Goal: Check status: Check status

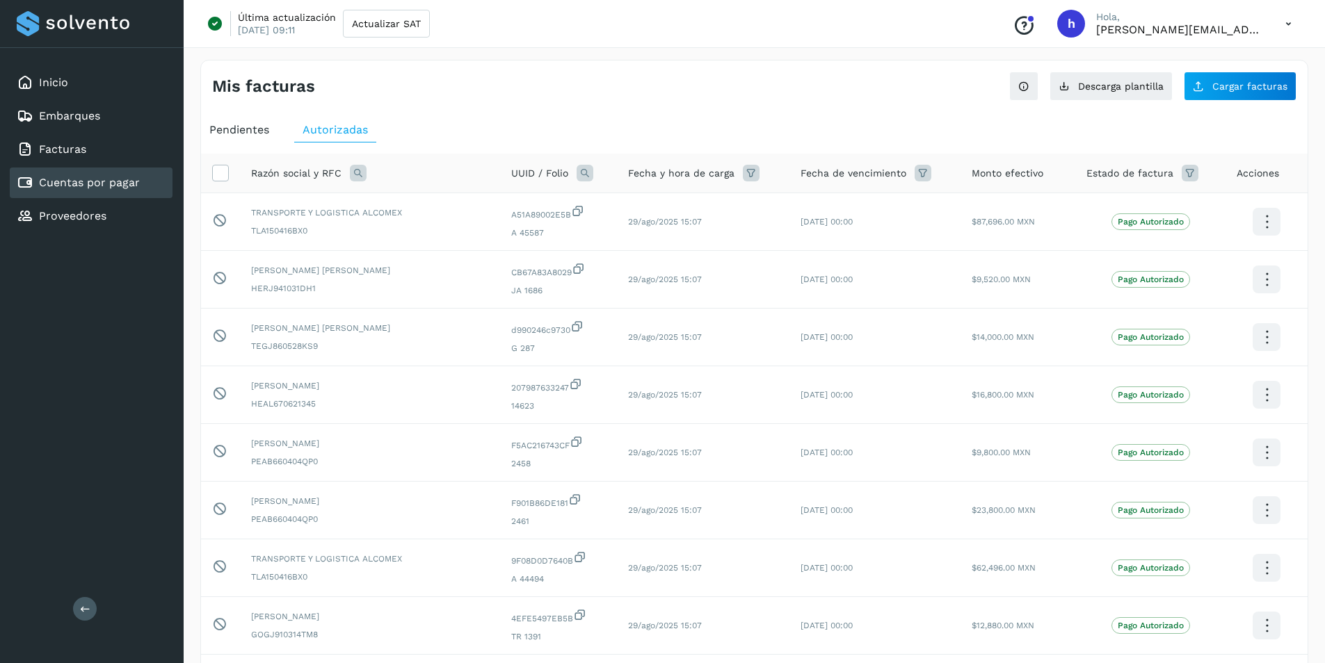
click at [335, 133] on span "Autorizadas" at bounding box center [334, 129] width 65 height 13
click at [275, 127] on ul "Pendientes Autorizadas" at bounding box center [754, 130] width 1106 height 25
click at [272, 127] on div "Pendientes" at bounding box center [239, 130] width 76 height 25
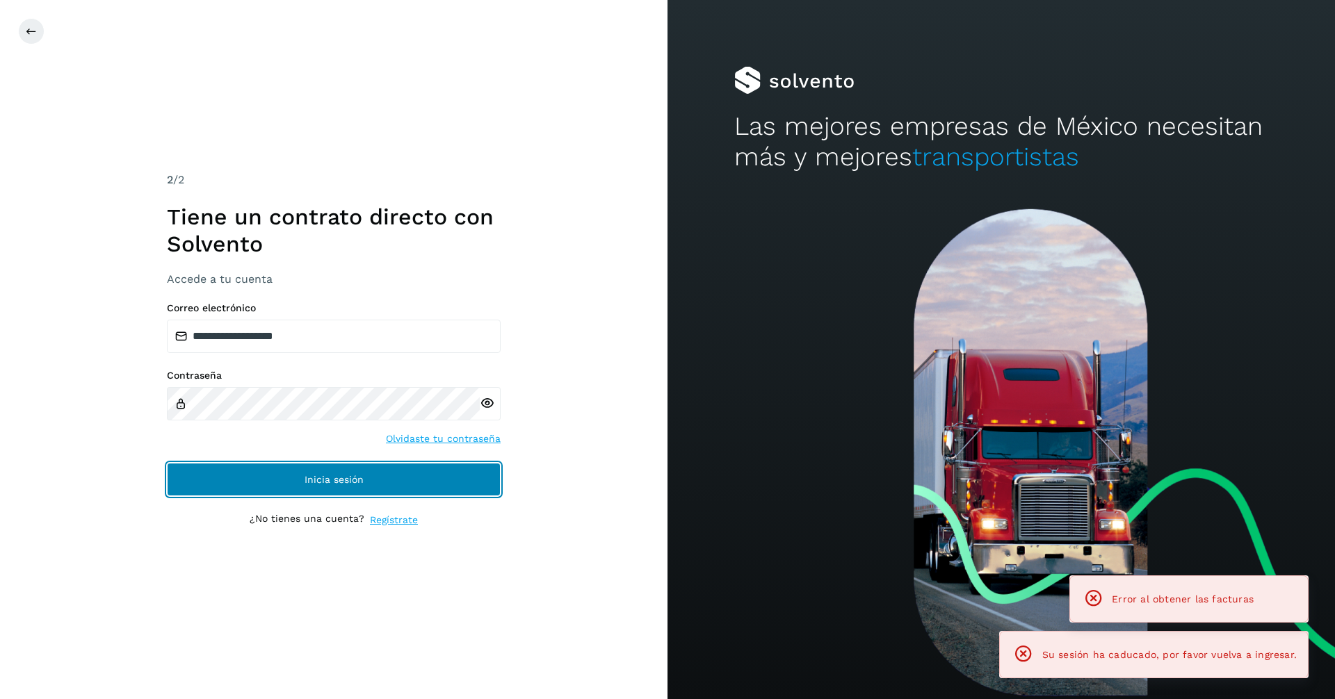
click at [350, 483] on span "Inicia sesión" at bounding box center [334, 480] width 59 height 10
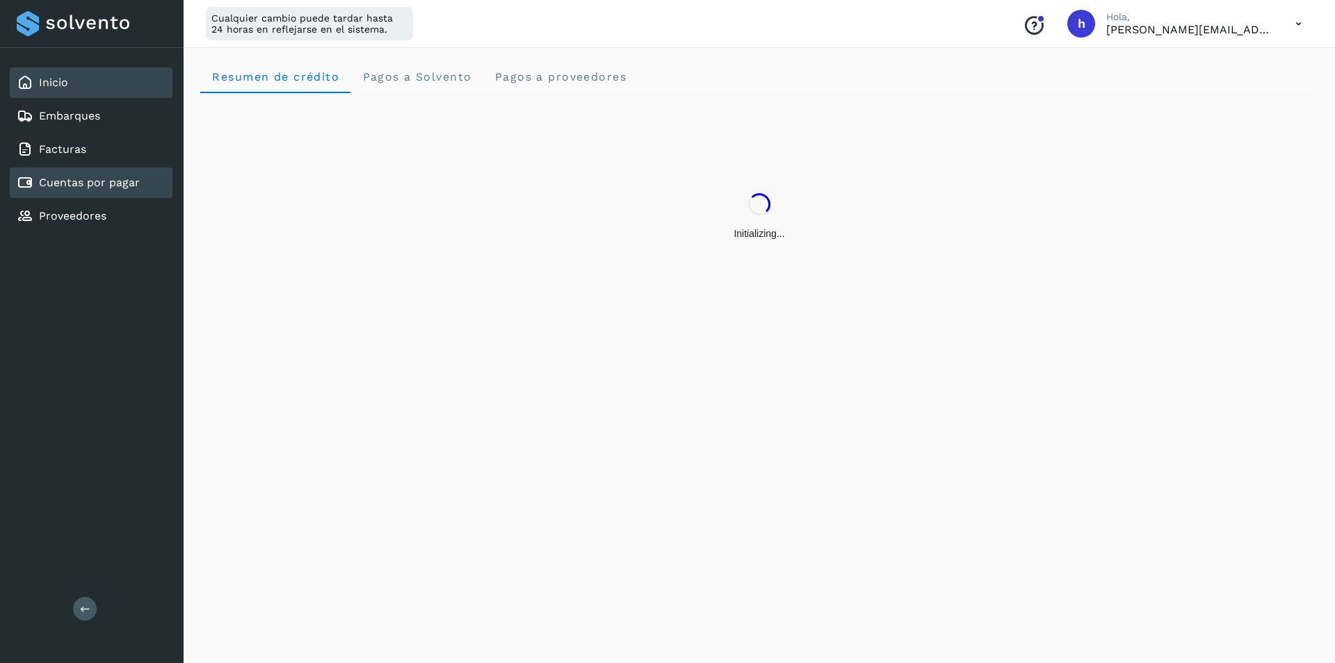
click at [120, 177] on link "Cuentas por pagar" at bounding box center [89, 182] width 101 height 13
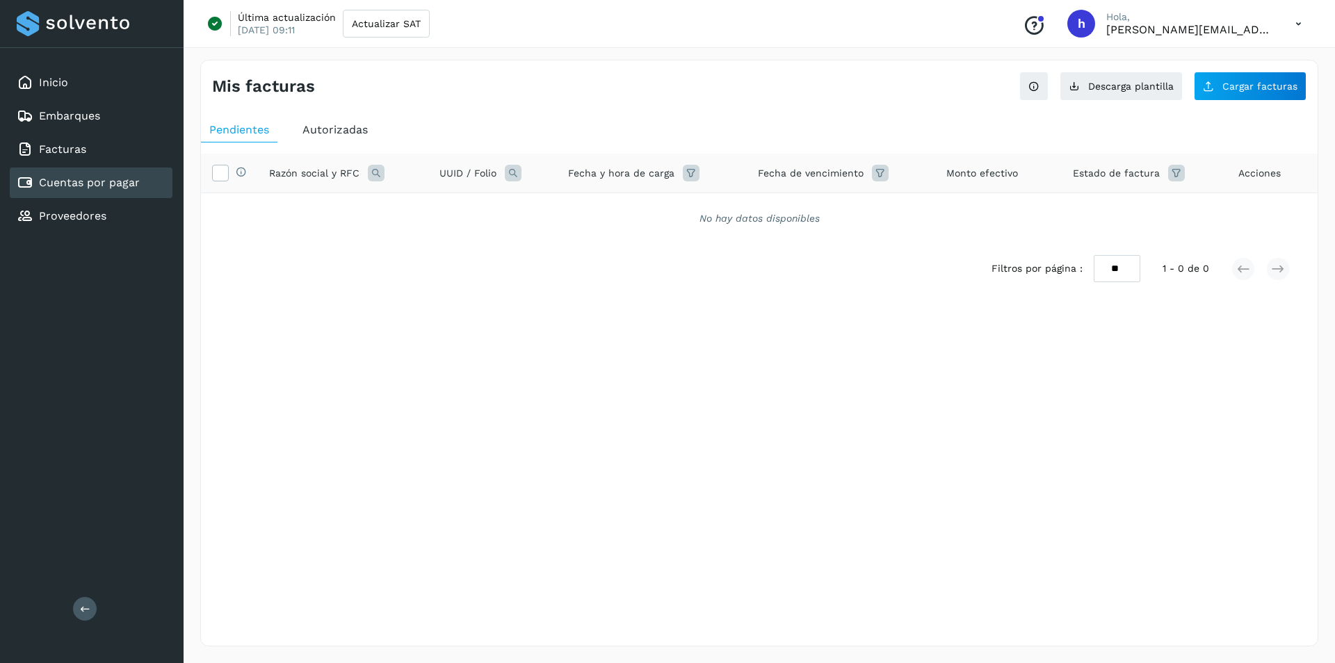
click at [339, 131] on span "Autorizadas" at bounding box center [334, 129] width 65 height 13
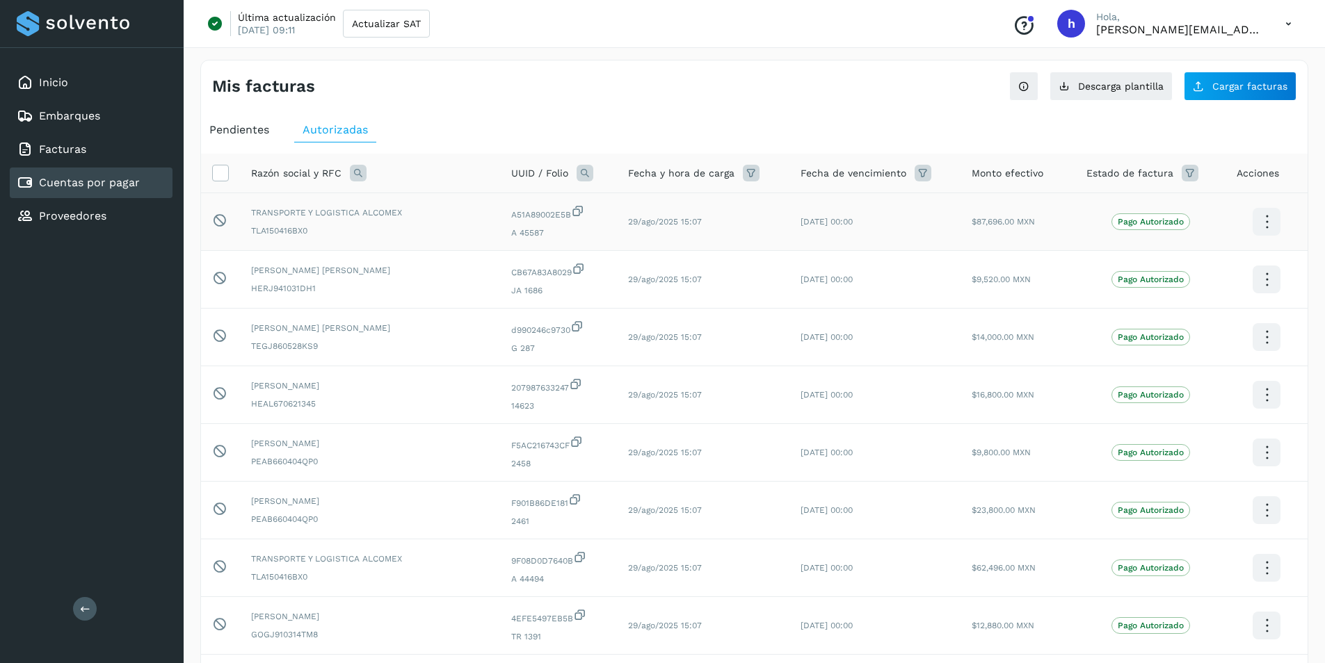
click at [1263, 225] on icon at bounding box center [1266, 222] width 33 height 33
click at [907, 3] on div at bounding box center [662, 331] width 1325 height 663
